Goal: Transaction & Acquisition: Purchase product/service

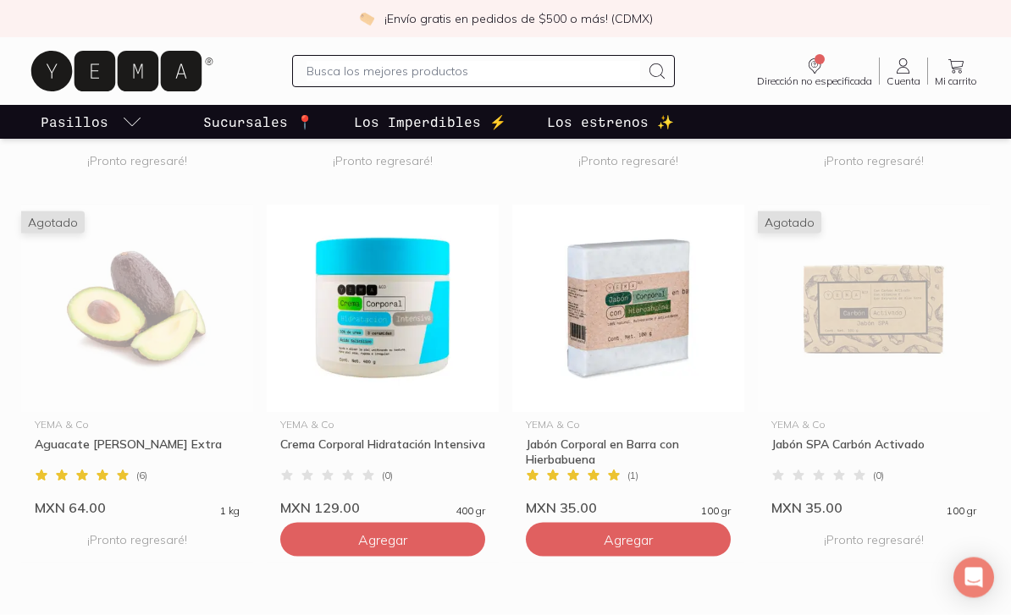
scroll to position [1579, 0]
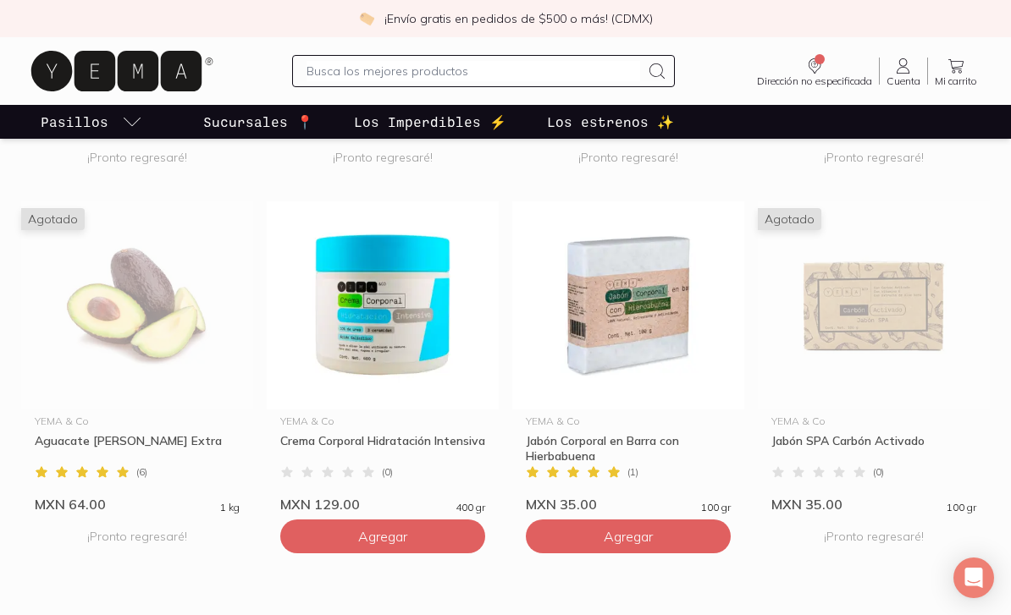
click at [624, 312] on img at bounding box center [628, 305] width 232 height 208
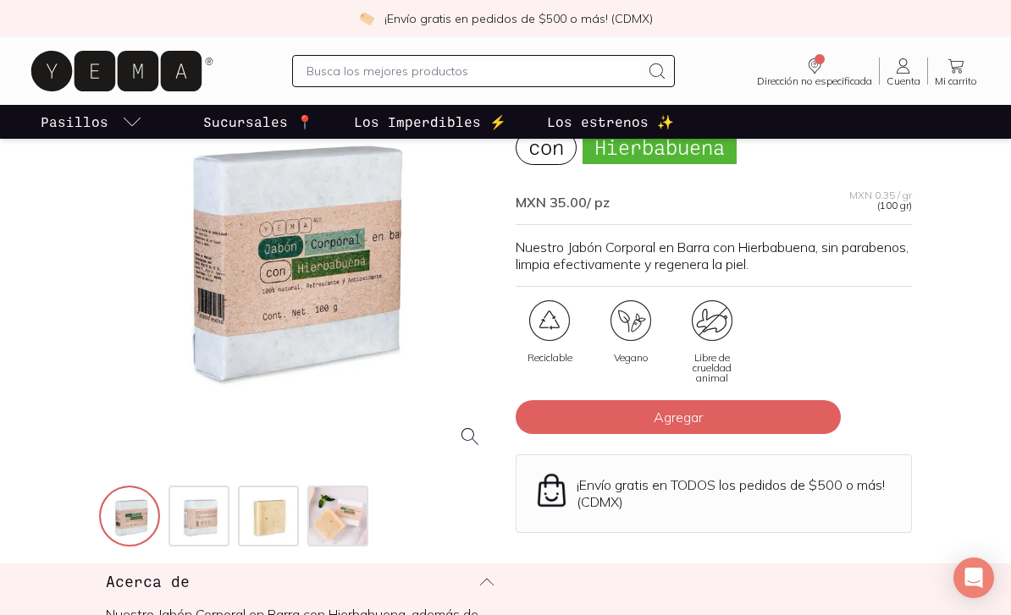
scroll to position [130, 0]
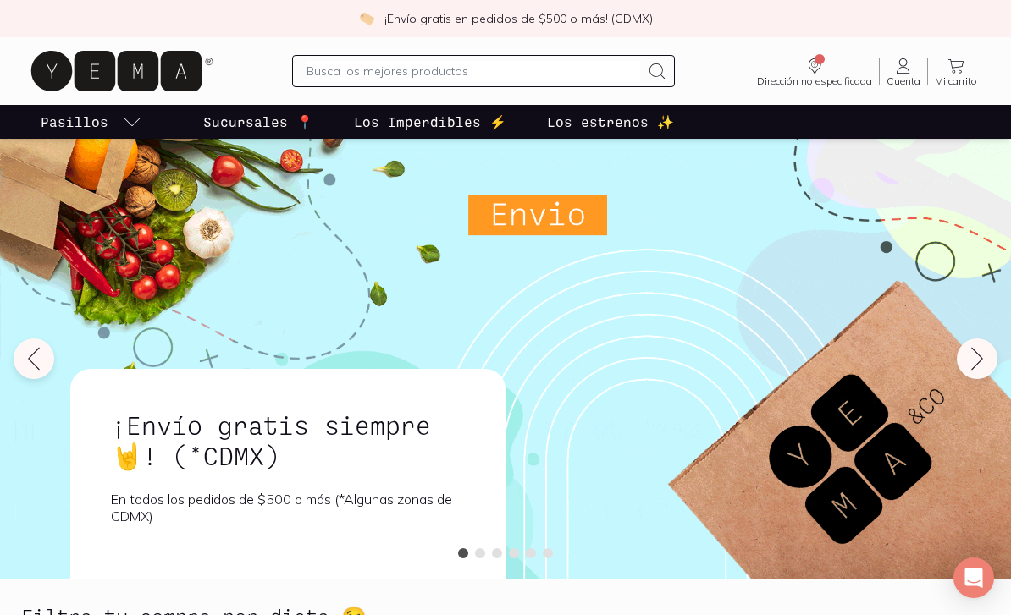
click at [585, 71] on input "text" at bounding box center [472, 71] width 333 height 20
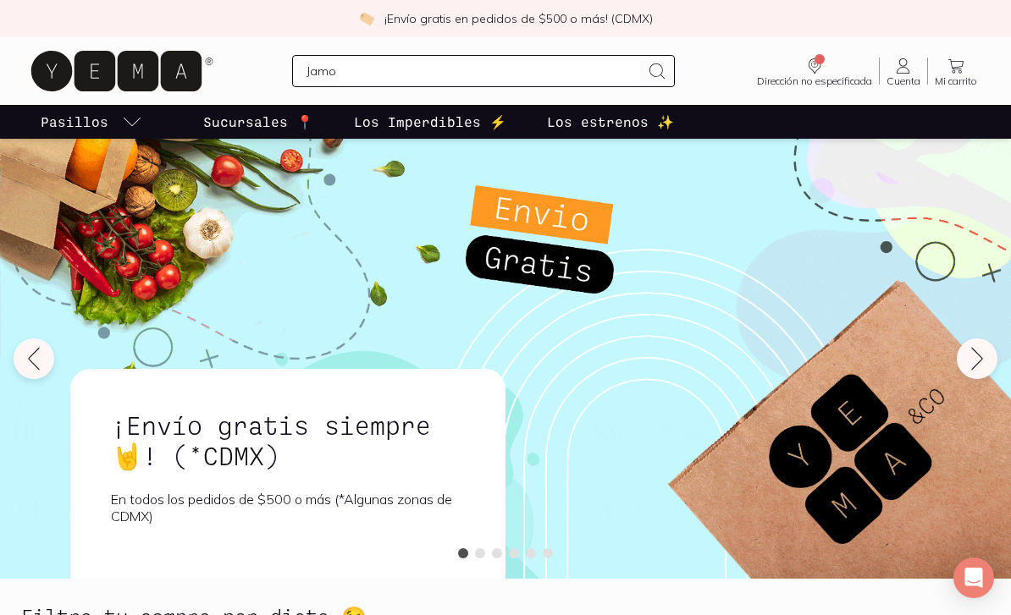
type input "Jamon"
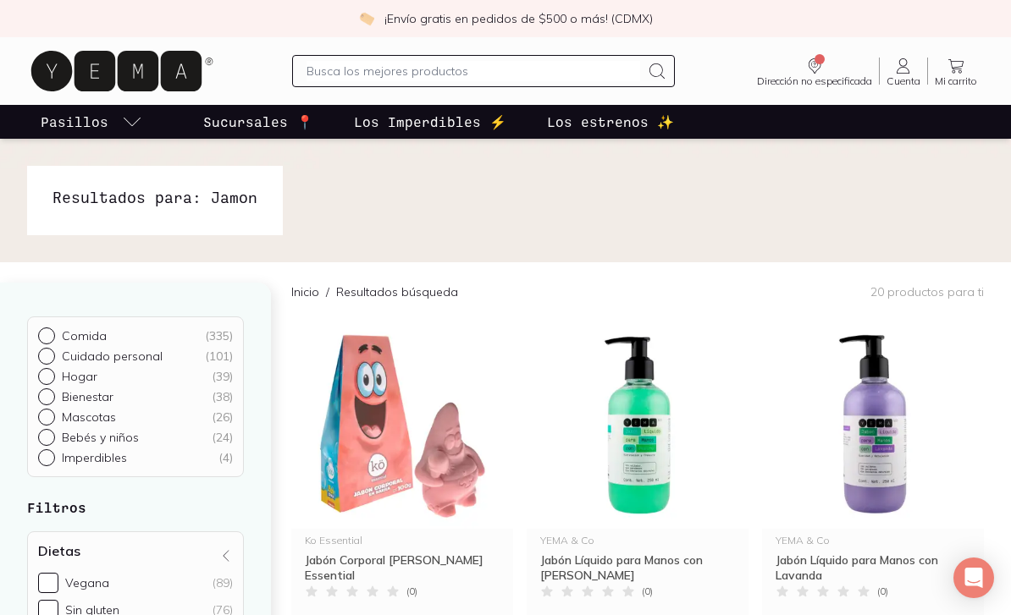
click at [532, 74] on input "text" at bounding box center [472, 71] width 333 height 20
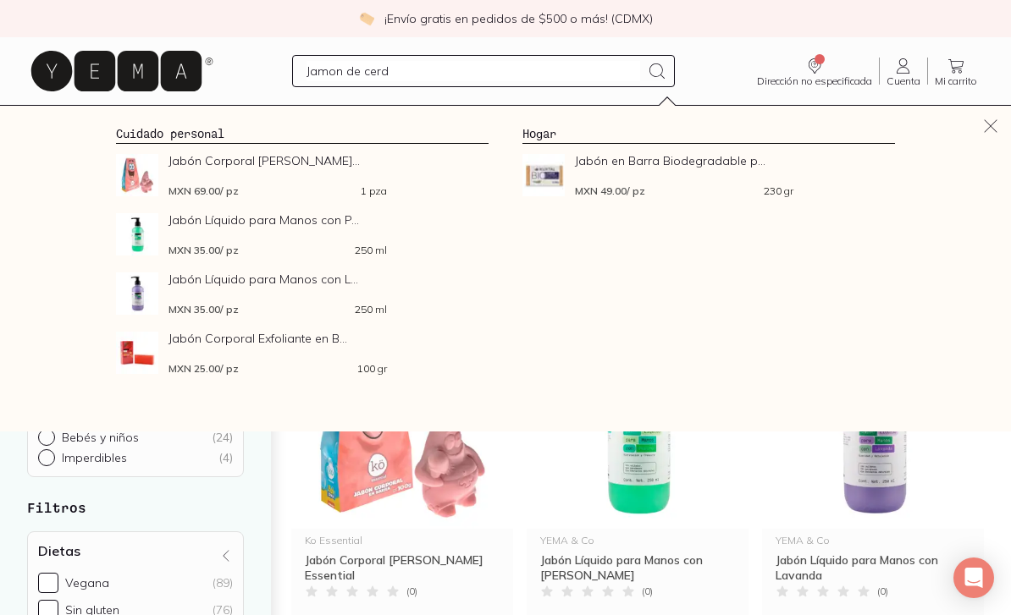
type input "Jamon de cerdo"
